Goal: Task Accomplishment & Management: Use online tool/utility

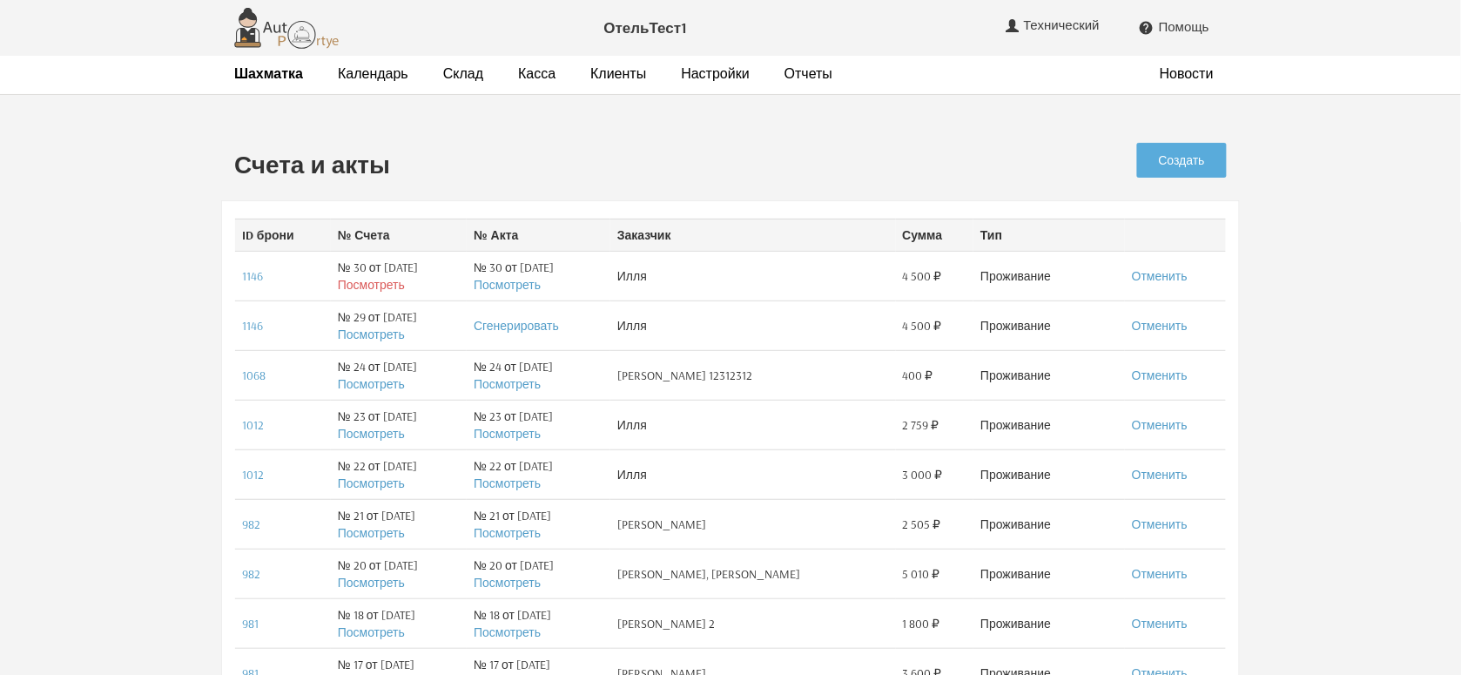
click at [339, 281] on link "Посмотреть" at bounding box center [371, 285] width 67 height 16
click at [345, 284] on link "Посмотреть" at bounding box center [371, 285] width 67 height 16
click at [251, 275] on link "1146" at bounding box center [252, 276] width 21 height 16
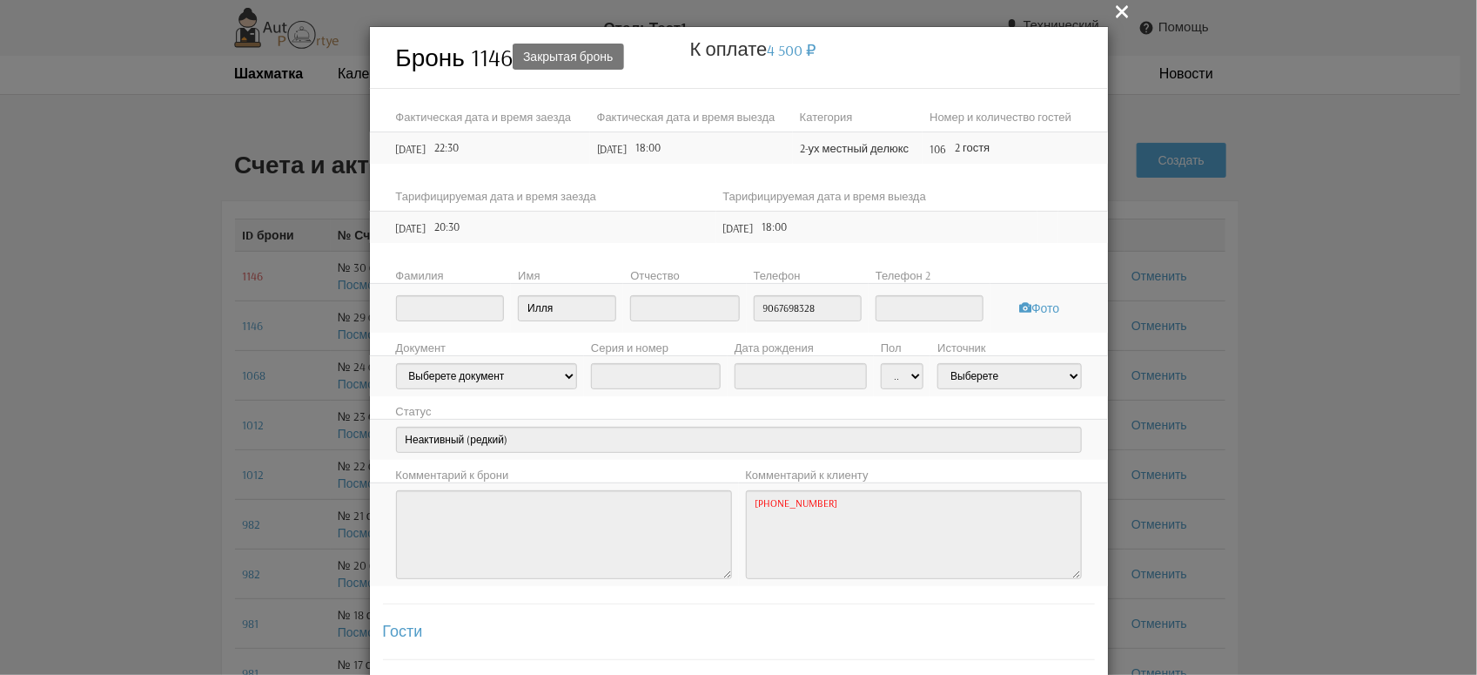
type input "9067698328"
click at [250, 275] on div " Бронь 1146 Закрытая бронь К оплате 4 500 Проживание: 4 500 Итого: 4 500 Факти…" at bounding box center [738, 337] width 1477 height 675
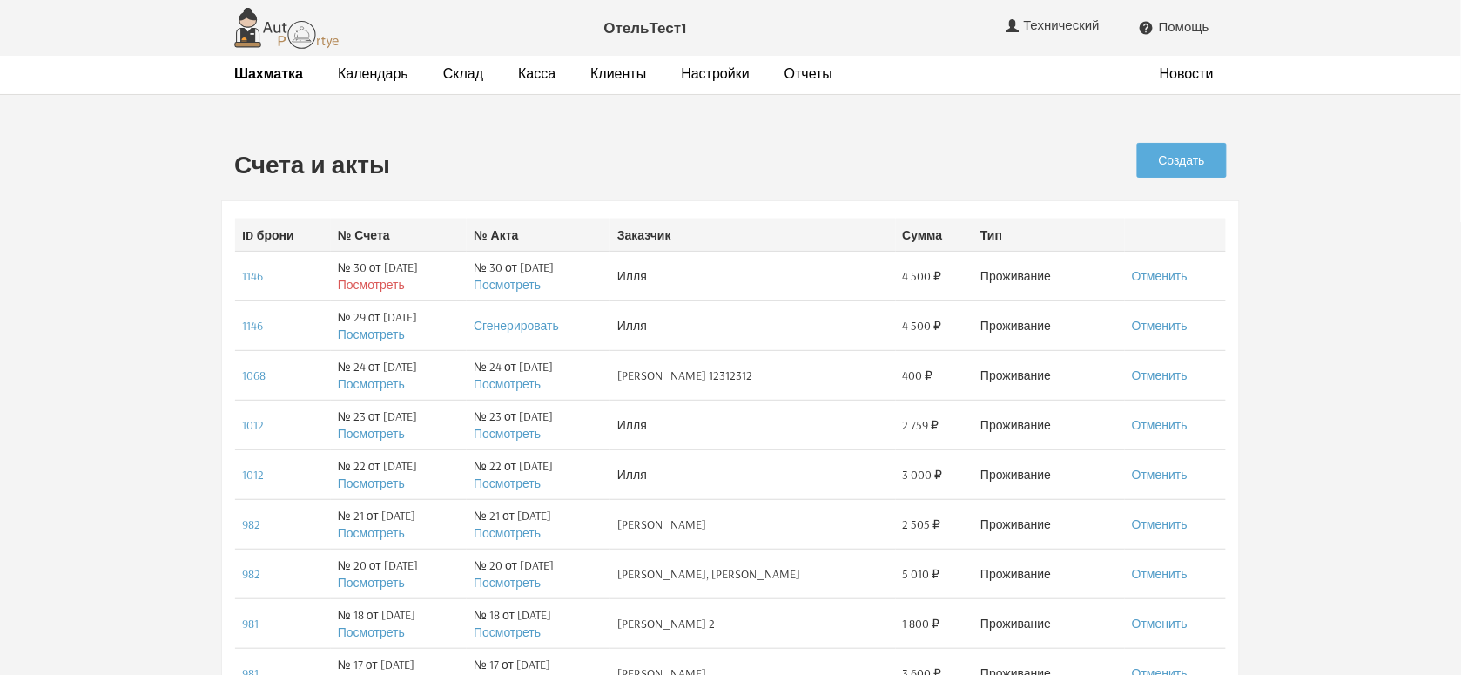
click at [359, 281] on link "Посмотреть" at bounding box center [371, 285] width 67 height 16
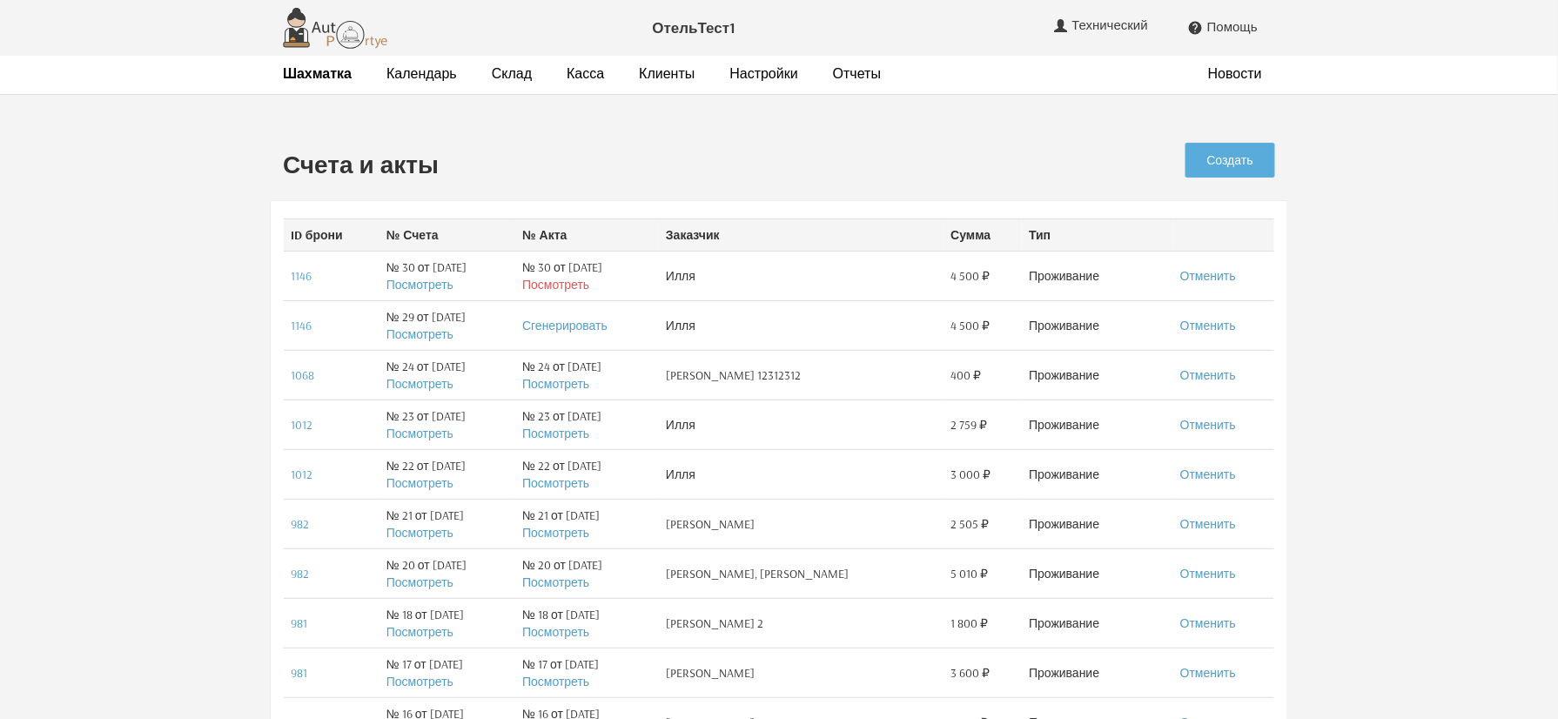
click at [548, 290] on link "Посмотреть" at bounding box center [555, 285] width 67 height 16
click at [567, 285] on link "Посмотреть" at bounding box center [555, 285] width 67 height 16
click at [749, 77] on link "Настройки" at bounding box center [764, 73] width 68 height 18
click at [411, 282] on link "Посмотреть" at bounding box center [419, 285] width 67 height 16
click at [1220, 161] on link "Создать" at bounding box center [1230, 160] width 90 height 35
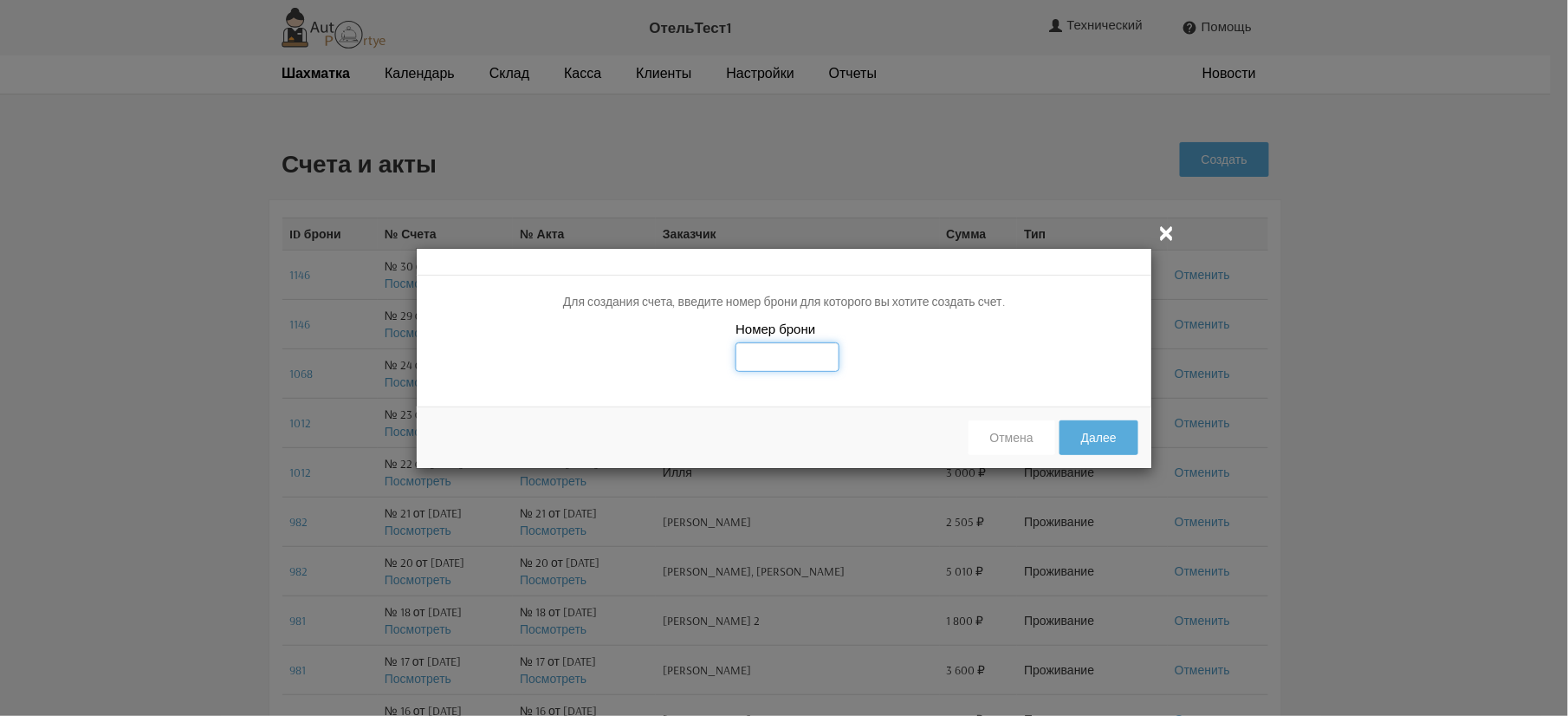
click at [770, 358] on input "text" at bounding box center [787, 358] width 104 height 30
type input "1146"
click at [1059, 420] on button "Далее" at bounding box center [1098, 437] width 79 height 35
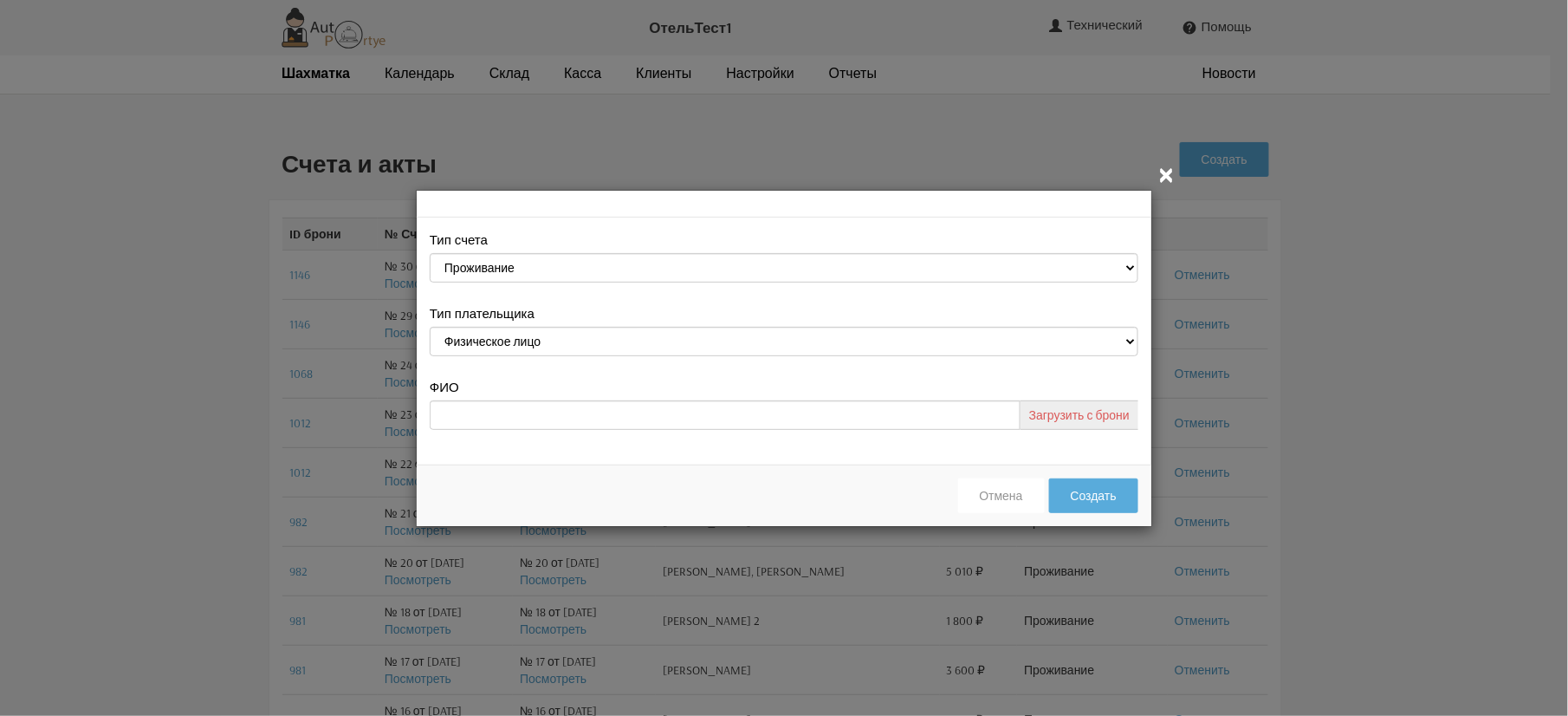
click at [1083, 416] on link "Загрузить с брони" at bounding box center [1079, 415] width 117 height 30
type input "Илля"
click at [1081, 503] on button "Создать" at bounding box center [1094, 495] width 90 height 35
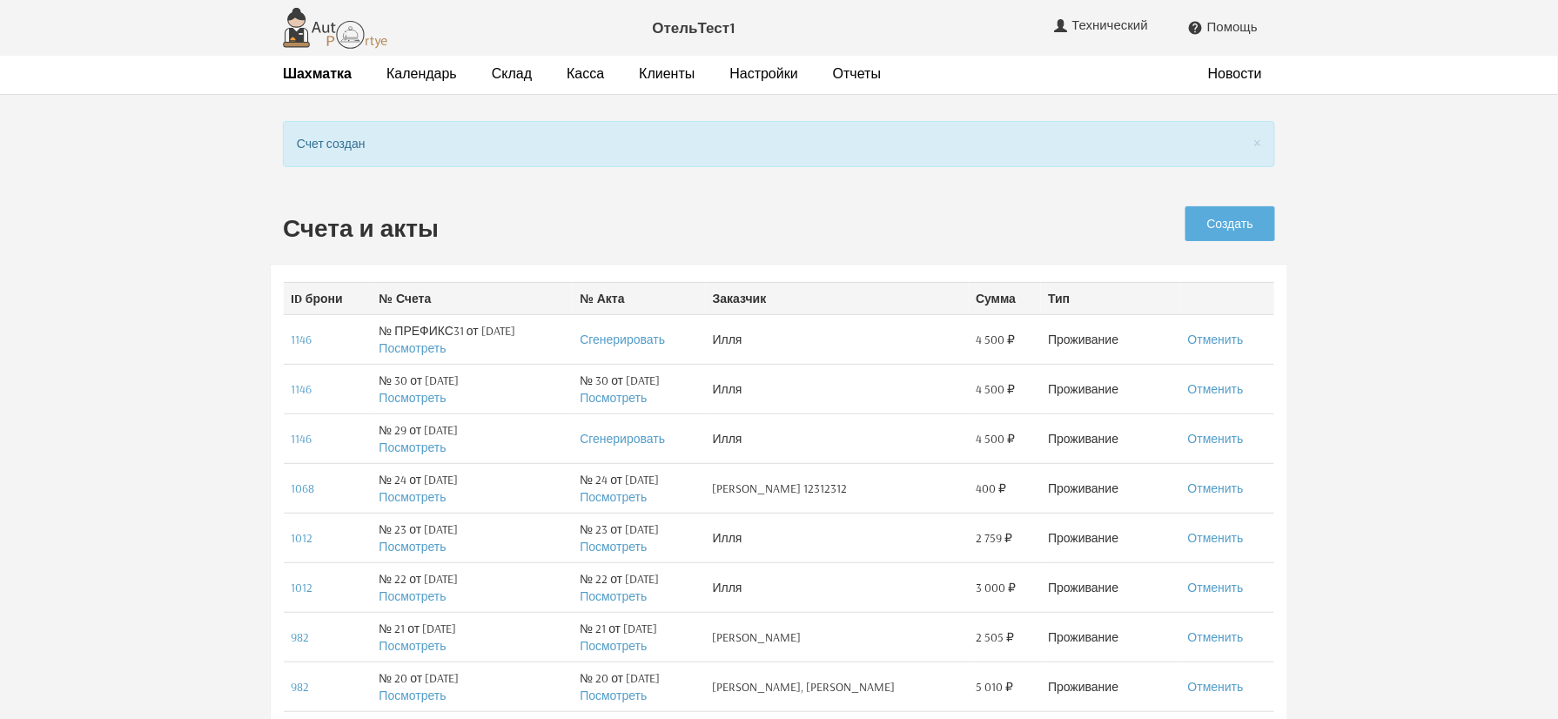
click at [414, 357] on td "№ ПРЕФИКС31 от [DATE] Посмотреть" at bounding box center [473, 339] width 201 height 50
click at [413, 353] on link "Посмотреть" at bounding box center [412, 348] width 67 height 16
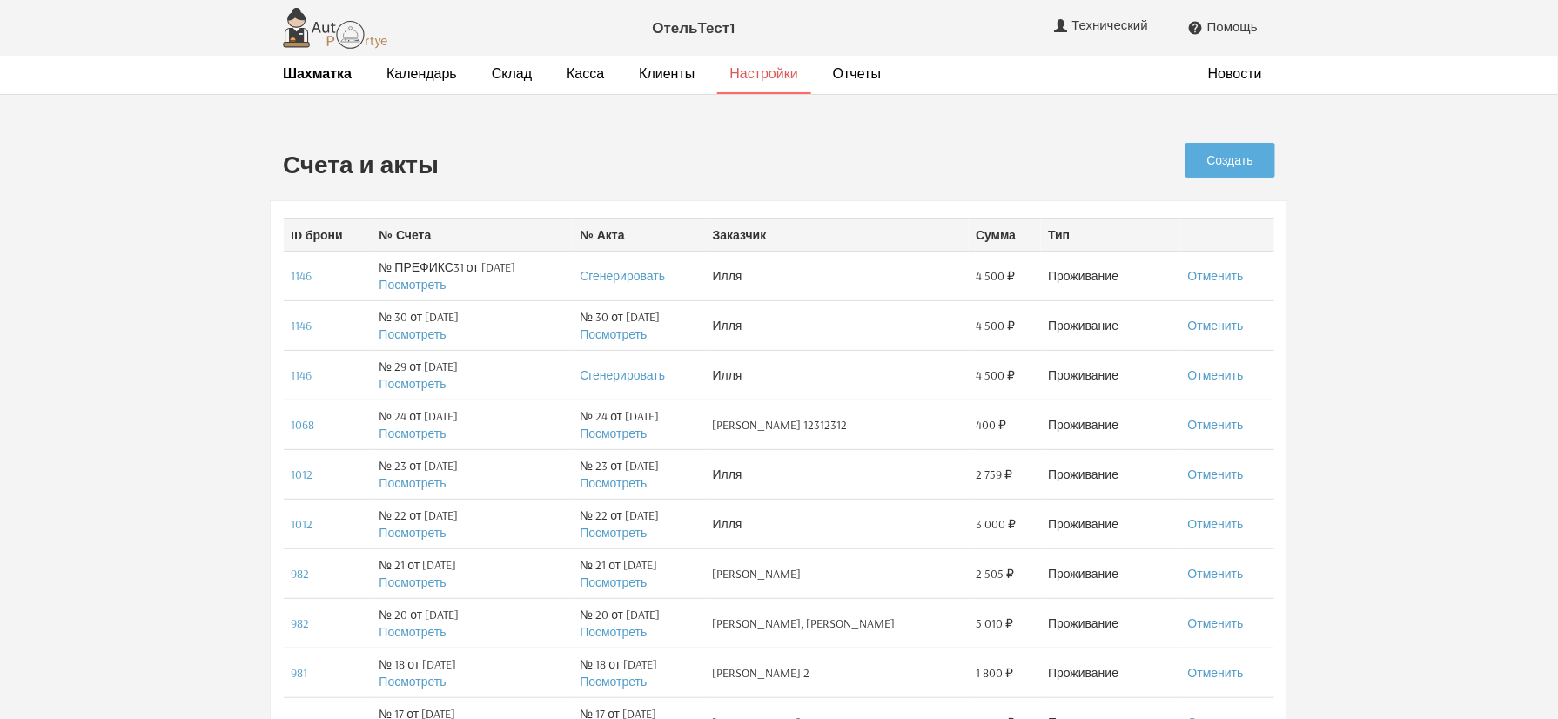
click at [739, 75] on link "Настройки" at bounding box center [764, 73] width 68 height 18
